Goal: Find specific page/section: Find specific page/section

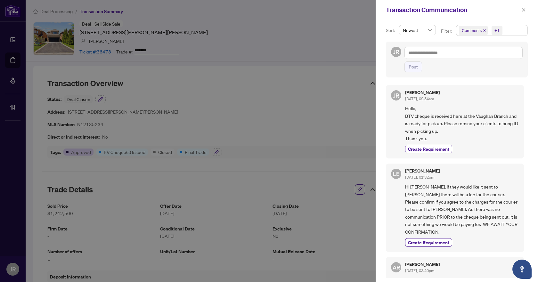
scroll to position [192, 0]
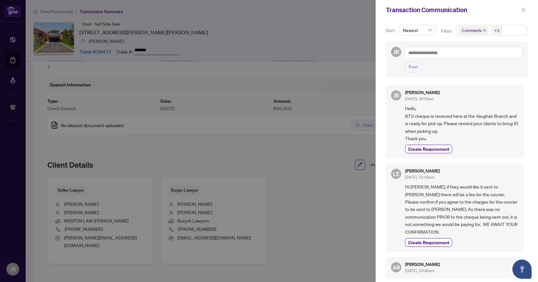
click at [524, 10] on icon "close" at bounding box center [524, 10] width 4 height 4
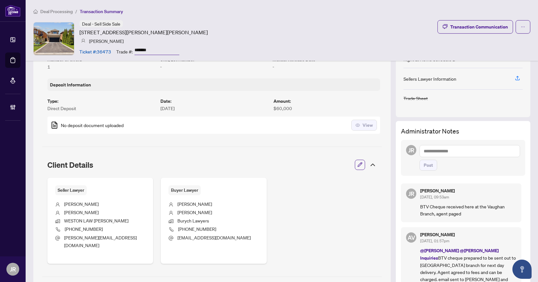
click at [55, 11] on span "Deal Processing" at bounding box center [56, 12] width 32 height 6
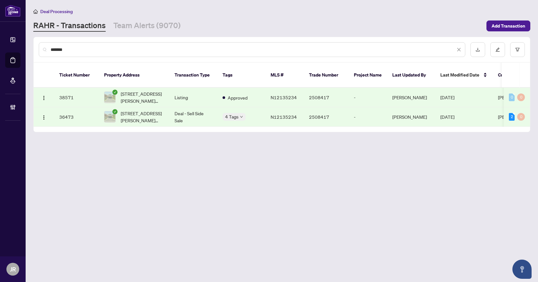
click at [102, 50] on input "*******" at bounding box center [253, 49] width 405 height 7
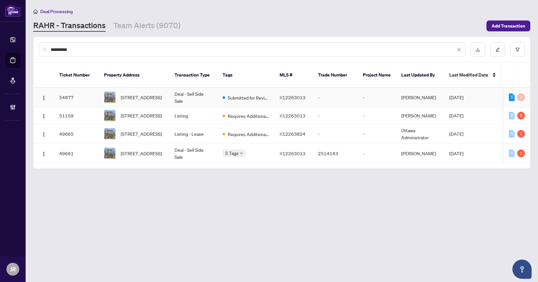
type input "**********"
click at [204, 88] on td "Deal - Sell Side Sale" at bounding box center [193, 98] width 48 height 20
click at [98, 52] on input "**********" at bounding box center [253, 49] width 405 height 7
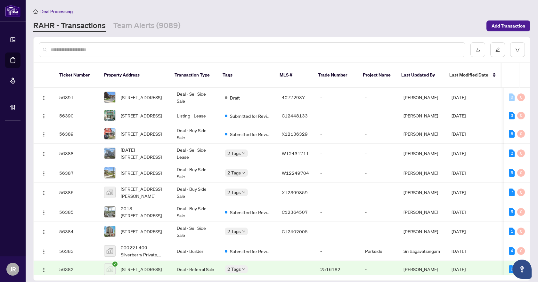
click at [132, 19] on div "Deal Processing RAHR - Transactions Team Alerts (9089) Add Transaction" at bounding box center [281, 20] width 497 height 24
drag, startPoint x: 132, startPoint y: 24, endPoint x: 115, endPoint y: 4, distance: 26.3
click at [132, 24] on link "Team Alerts (9089)" at bounding box center [146, 26] width 67 height 12
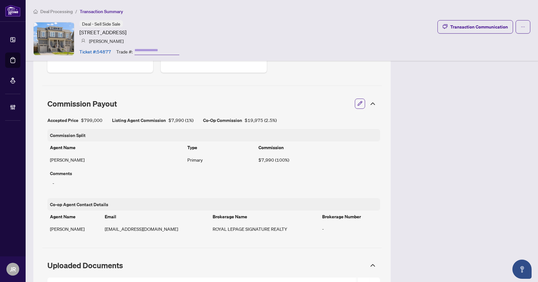
scroll to position [345, 0]
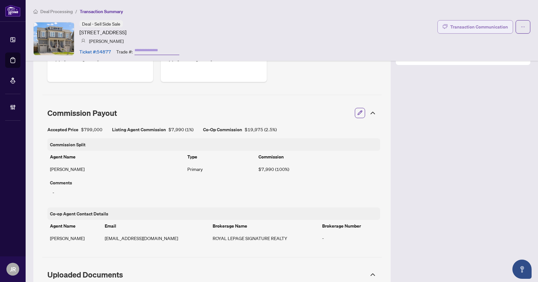
click at [465, 28] on div "Transaction Communication" at bounding box center [479, 27] width 58 height 10
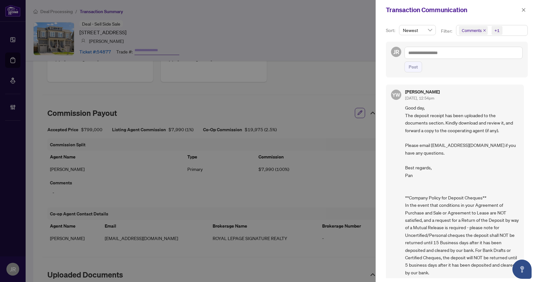
scroll to position [0, 0]
click at [523, 12] on icon "close" at bounding box center [523, 10] width 4 height 4
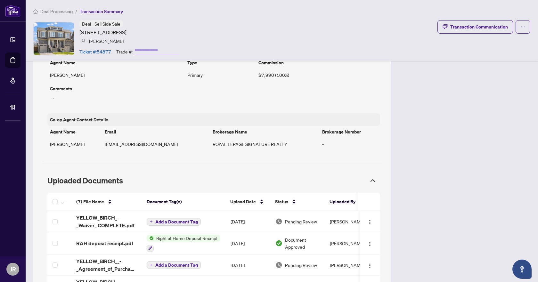
scroll to position [311, 0]
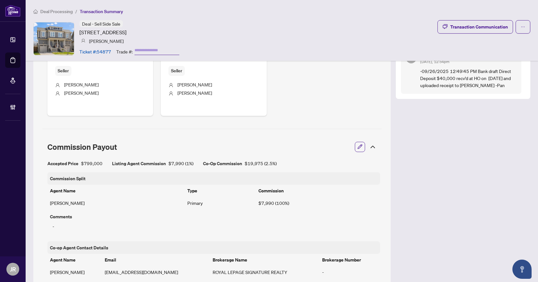
drag, startPoint x: 79, startPoint y: 33, endPoint x: 128, endPoint y: 30, distance: 48.7
click at [128, 30] on div "Deal - Sell Side Sale 206 Yellow Birch Cres, Blue Mountains, Ontario L9Y 0Z3, C…" at bounding box center [106, 38] width 146 height 37
copy article "206 Yellow Birch Cres"
